Goal: Navigation & Orientation: Understand site structure

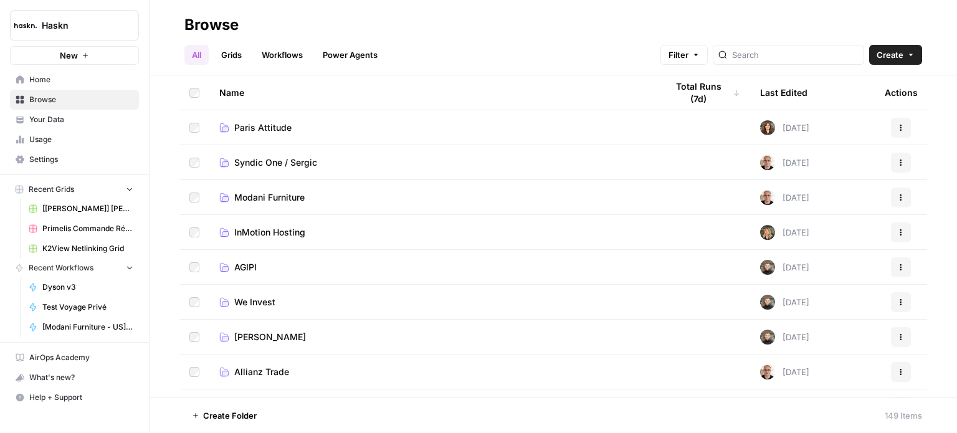
click at [97, 166] on link "Settings" at bounding box center [74, 160] width 129 height 20
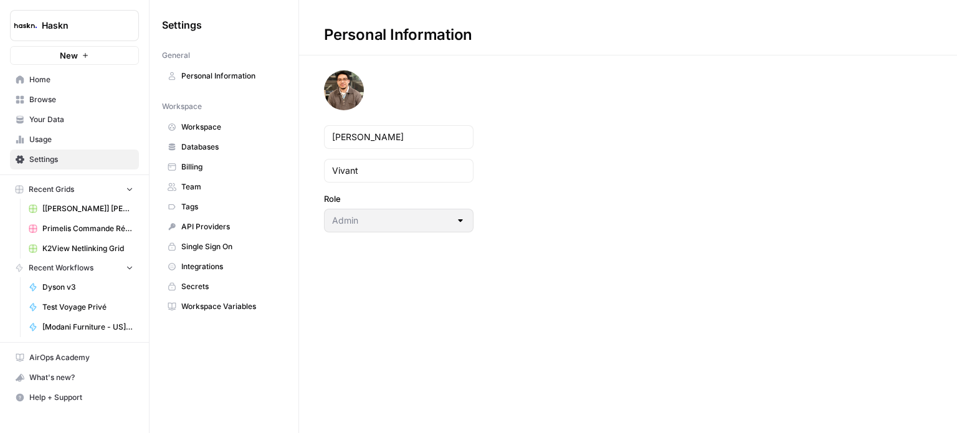
click at [229, 123] on span "Workspace" at bounding box center [230, 127] width 99 height 11
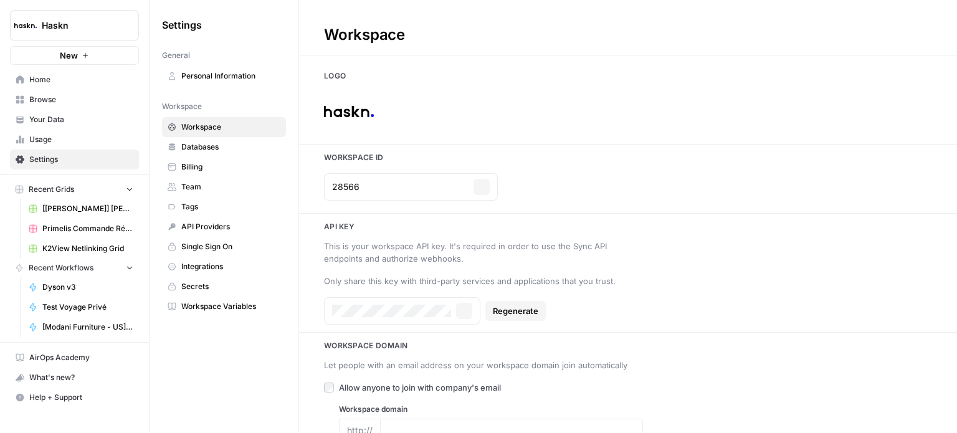
type input "[DOMAIN_NAME]"
click at [233, 146] on span "Databases" at bounding box center [230, 146] width 99 height 11
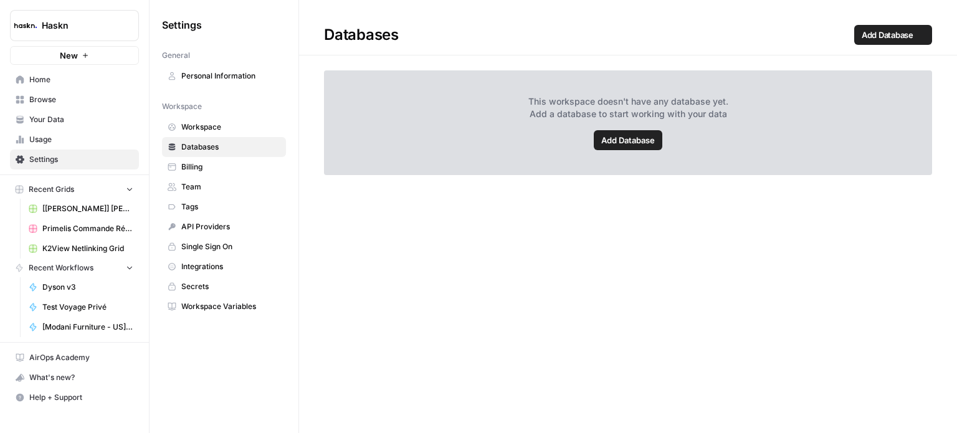
click at [239, 167] on span "Billing" at bounding box center [230, 166] width 99 height 11
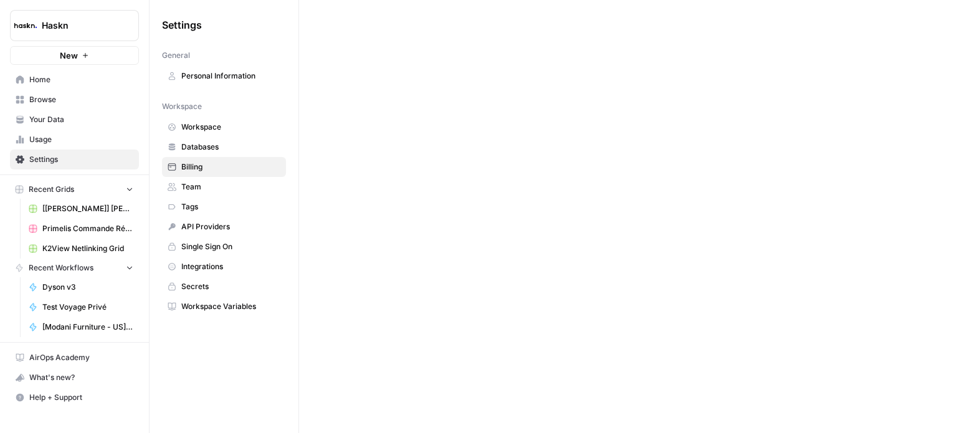
click at [246, 197] on link "Tags" at bounding box center [224, 207] width 124 height 20
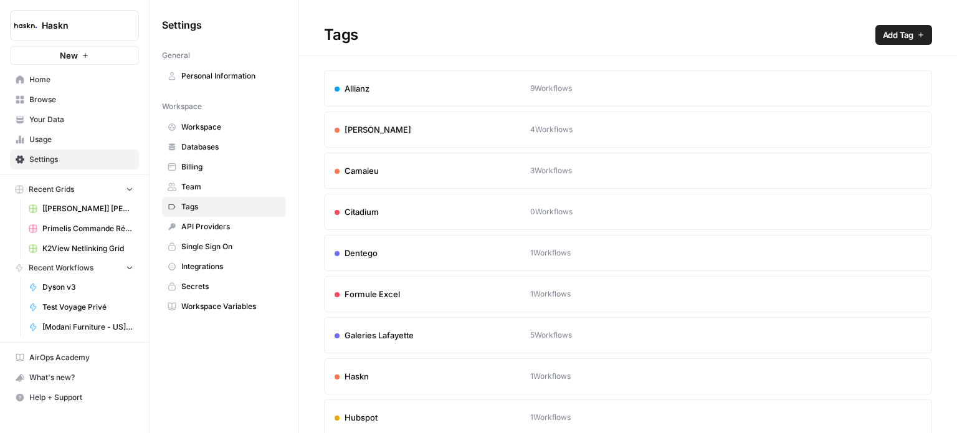
click at [241, 227] on span "API Providers" at bounding box center [230, 226] width 99 height 11
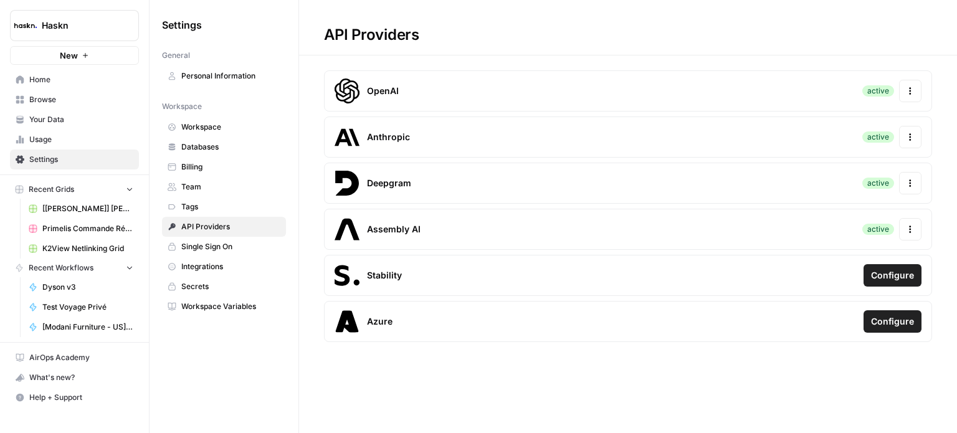
click at [240, 230] on span "API Providers" at bounding box center [230, 226] width 99 height 11
click at [247, 264] on span "Integrations" at bounding box center [230, 266] width 99 height 11
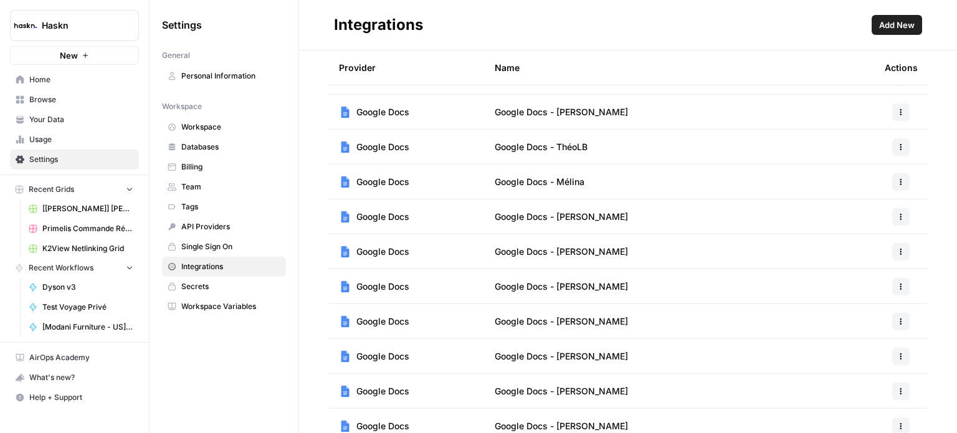
scroll to position [290, 0]
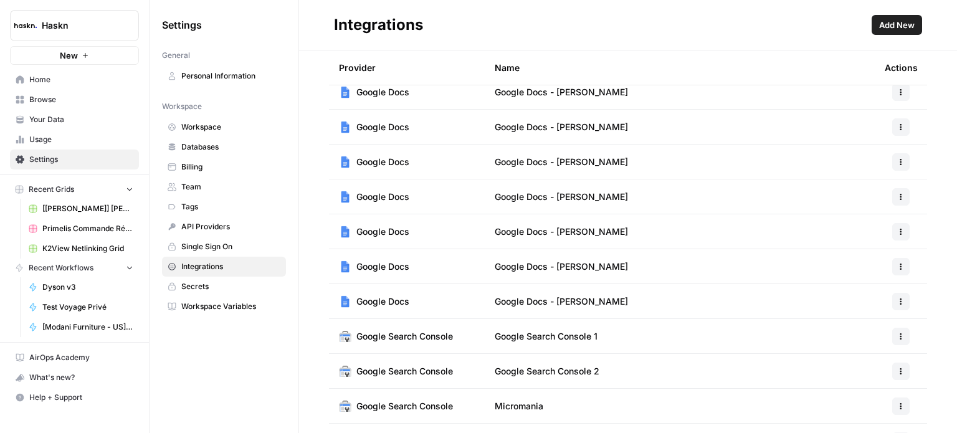
click at [892, 24] on span "Add New" at bounding box center [897, 25] width 36 height 12
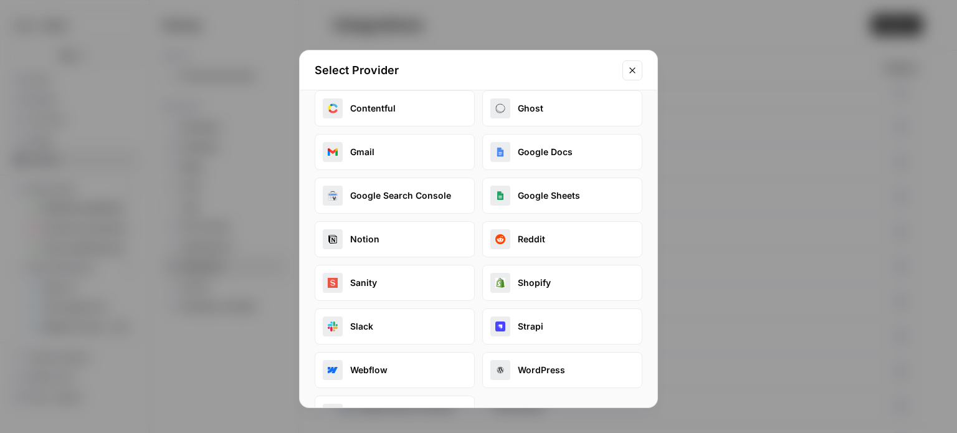
scroll to position [0, 0]
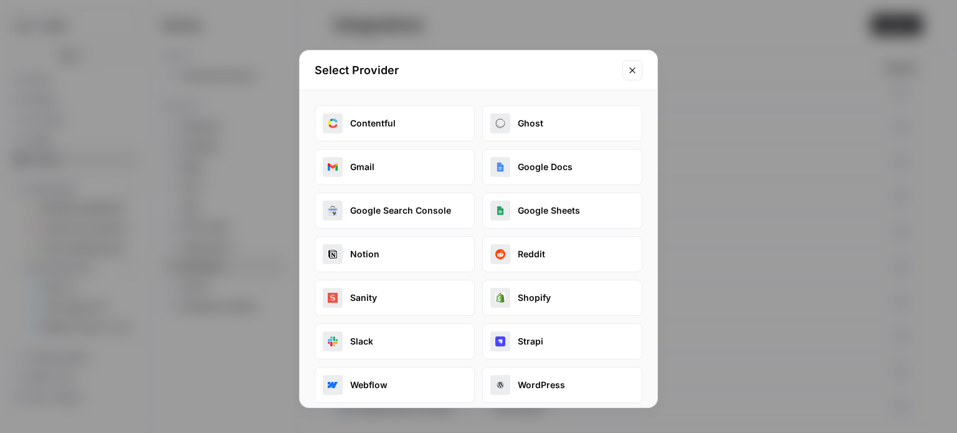
click at [810, 138] on div "Select Provider Contentful Ghost Gmail Google Docs Google Search Console Google…" at bounding box center [478, 216] width 957 height 433
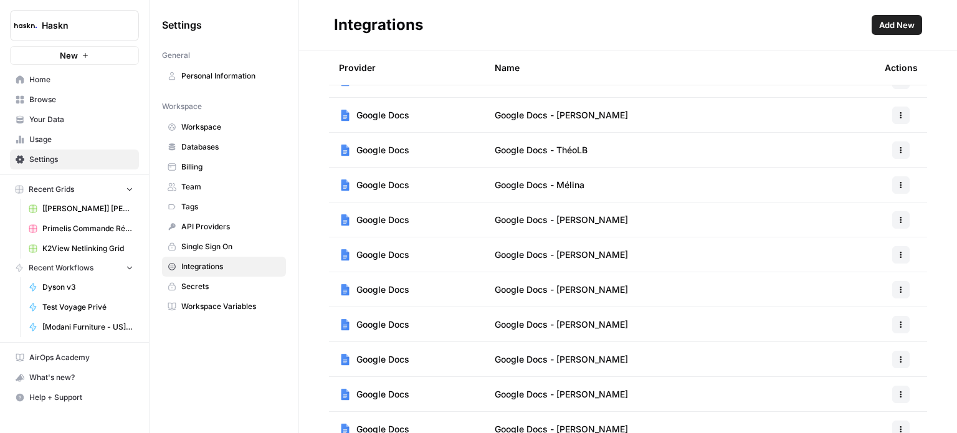
scroll to position [41, 0]
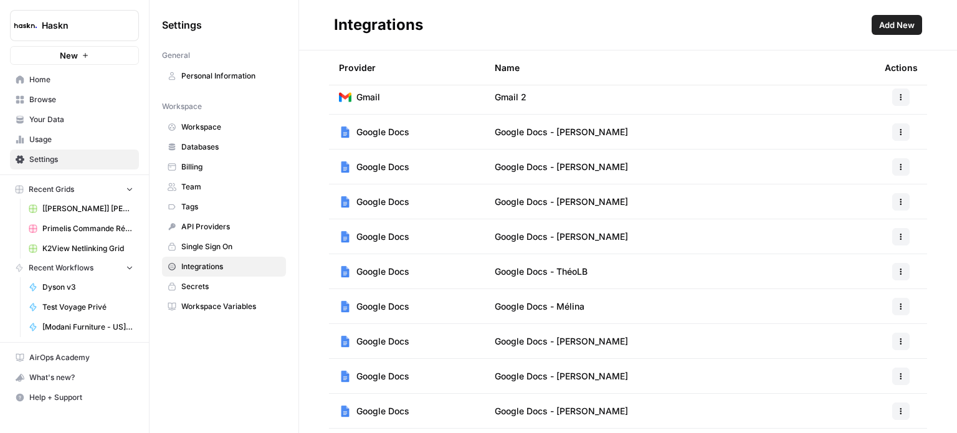
click at [207, 60] on div "General" at bounding box center [224, 55] width 124 height 11
click at [201, 307] on span "Workspace Variables" at bounding box center [230, 306] width 99 height 11
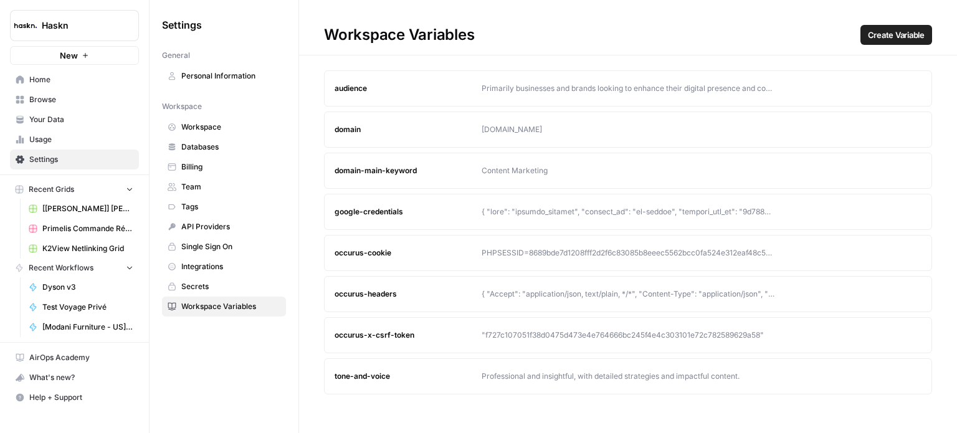
click at [214, 282] on span "Secrets" at bounding box center [230, 286] width 99 height 11
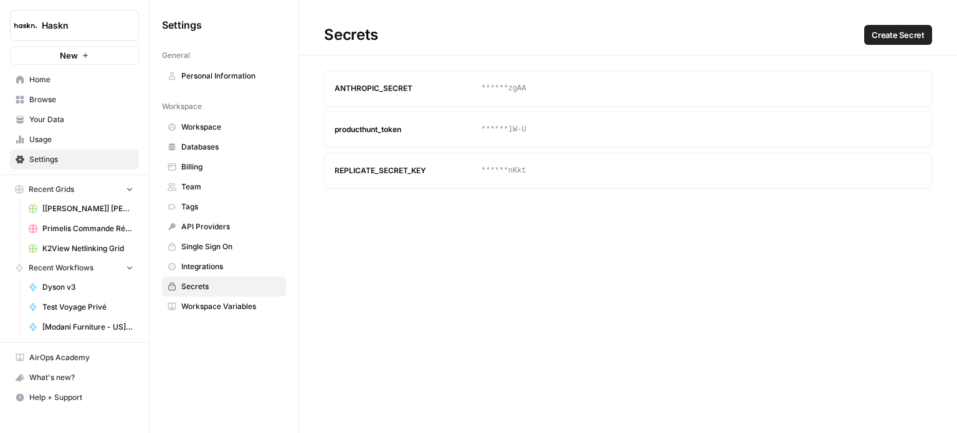
click at [236, 305] on span "Workspace Variables" at bounding box center [230, 306] width 99 height 11
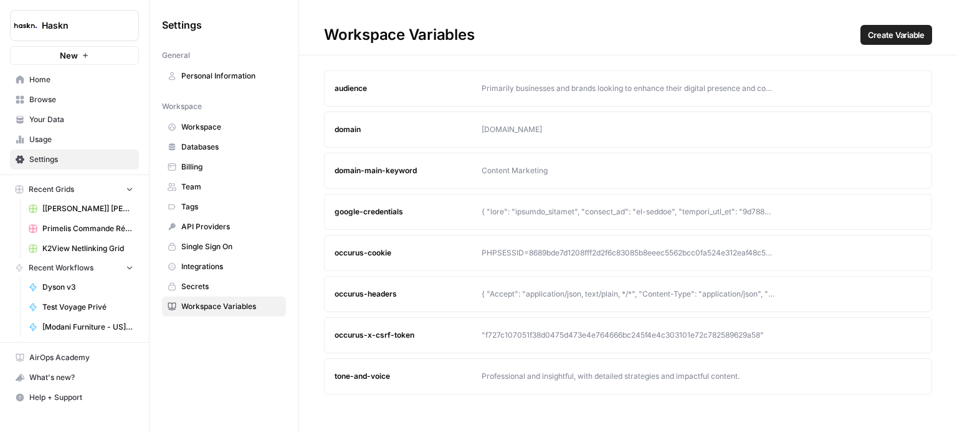
click at [232, 62] on nav "General Personal Information" at bounding box center [224, 65] width 124 height 41
click at [237, 77] on span "Personal Information" at bounding box center [230, 75] width 99 height 11
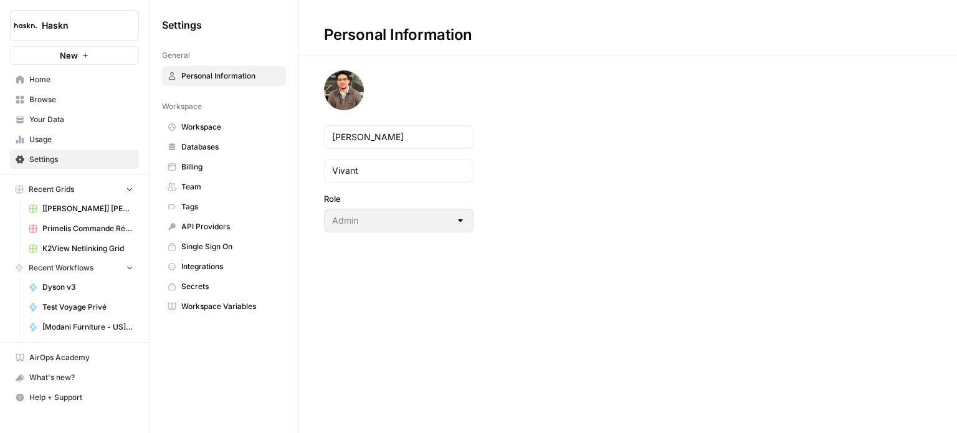
click at [105, 137] on span "Usage" at bounding box center [81, 139] width 104 height 11
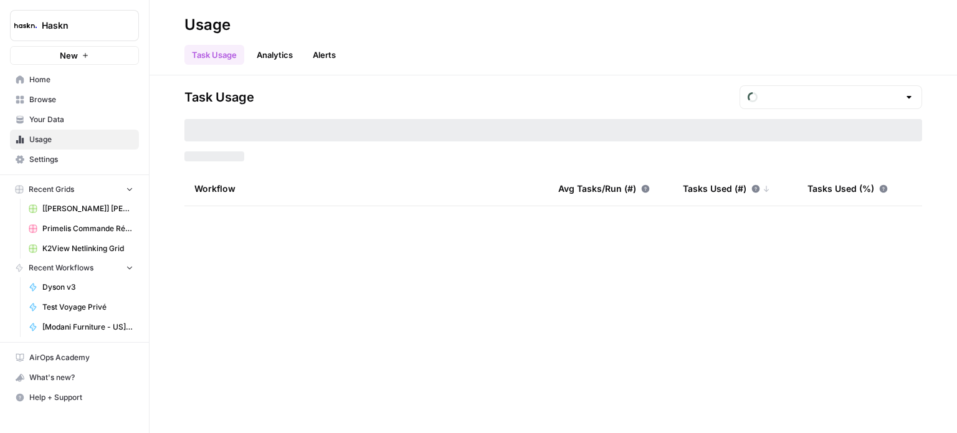
click at [107, 114] on span "Your Data" at bounding box center [81, 119] width 104 height 11
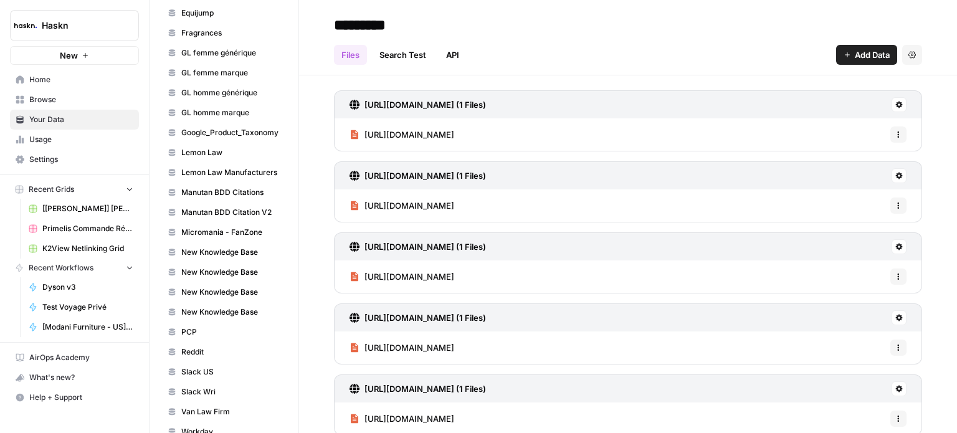
scroll to position [585, 0]
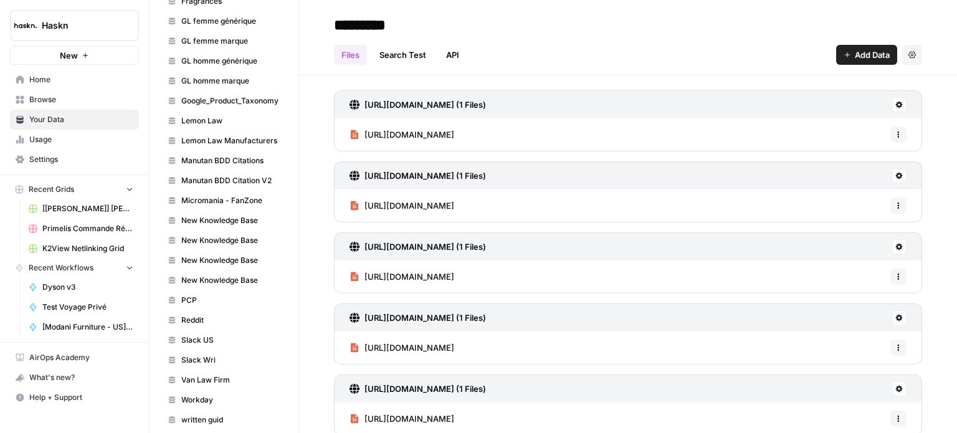
click at [64, 106] on link "Browse" at bounding box center [74, 100] width 129 height 20
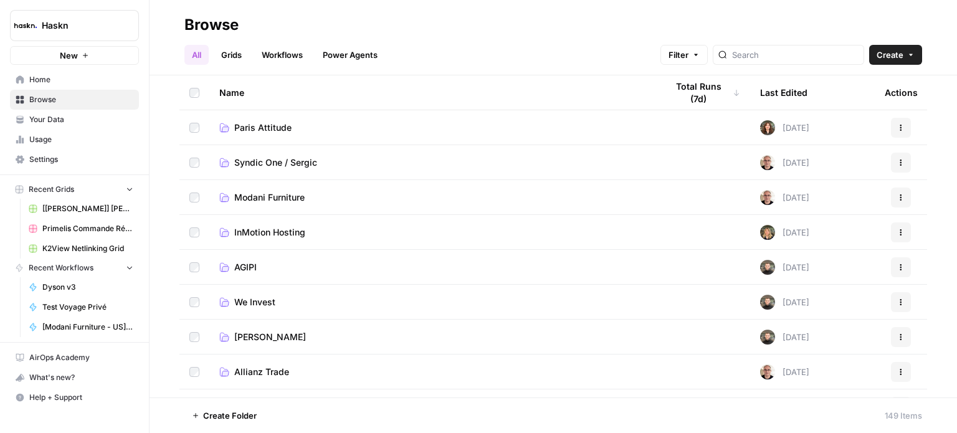
click at [80, 73] on link "Home" at bounding box center [74, 80] width 129 height 20
